Goal: Transaction & Acquisition: Purchase product/service

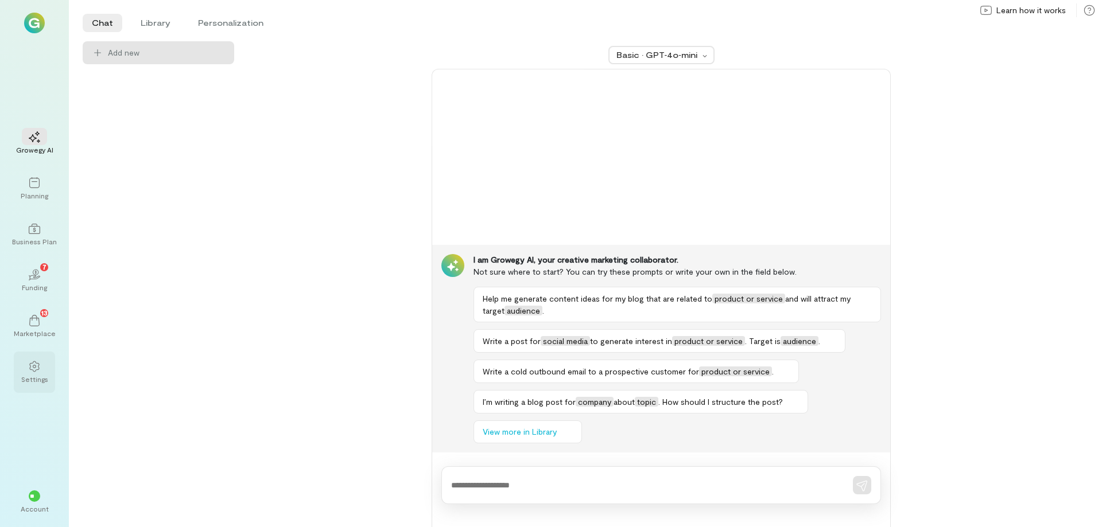
click at [31, 372] on div at bounding box center [34, 365] width 25 height 17
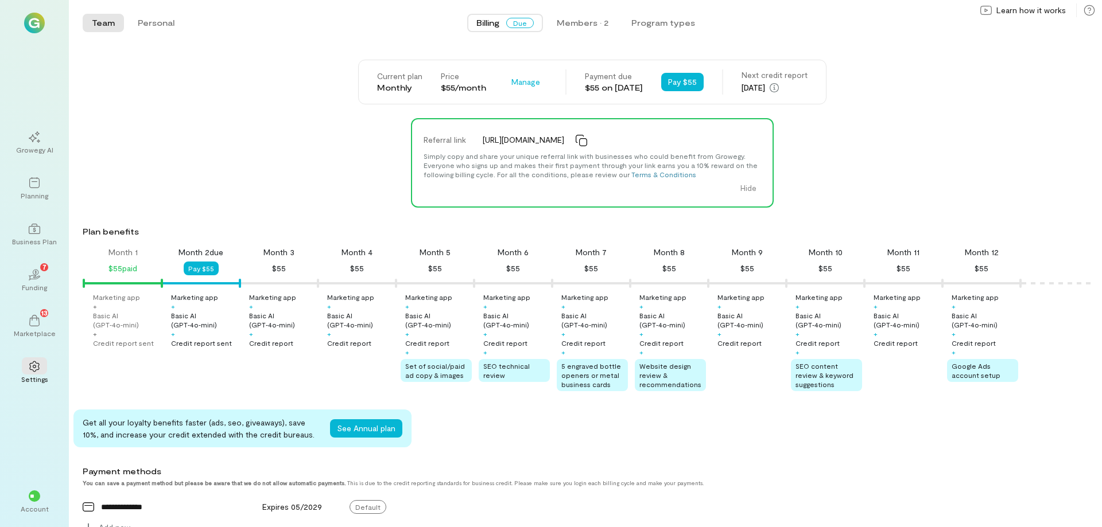
click at [496, 24] on span "Billing" at bounding box center [487, 22] width 23 height 11
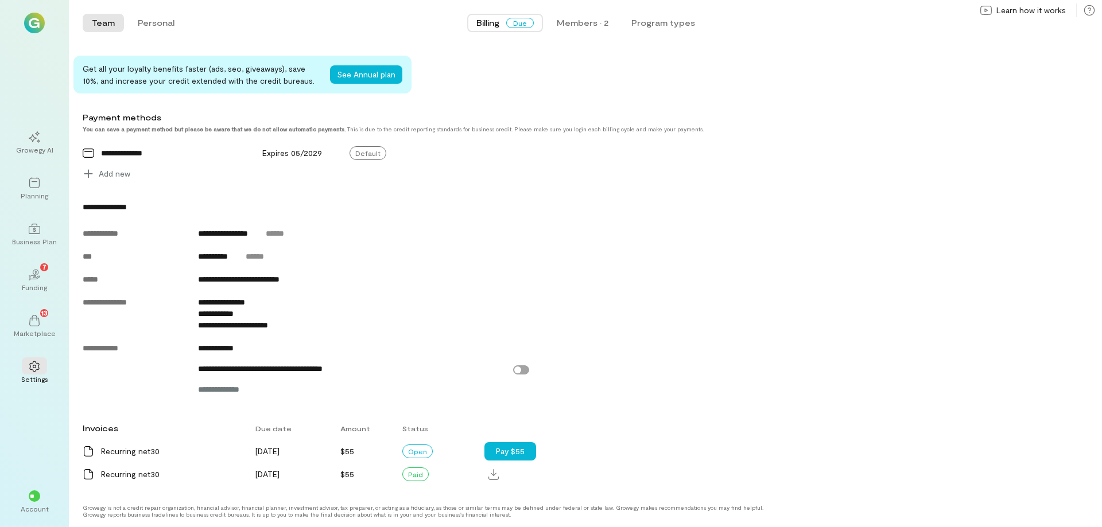
scroll to position [359, 0]
click at [517, 449] on button "Pay $55" at bounding box center [510, 451] width 52 height 18
